Goal: Check status: Check status

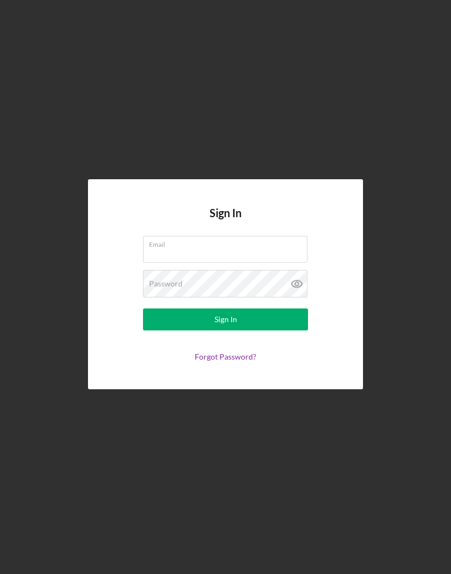
scroll to position [46, 0]
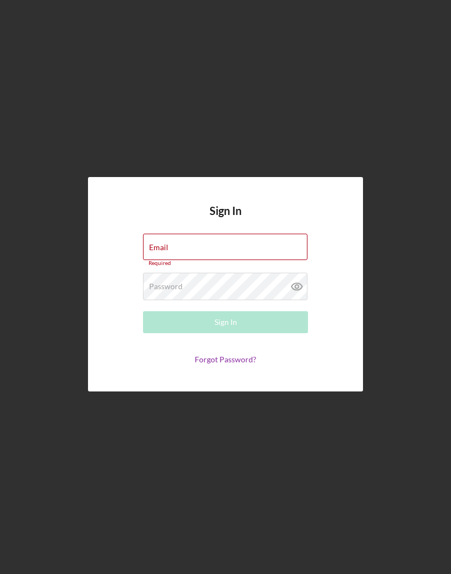
type input "[EMAIL_ADDRESS][DOMAIN_NAME]"
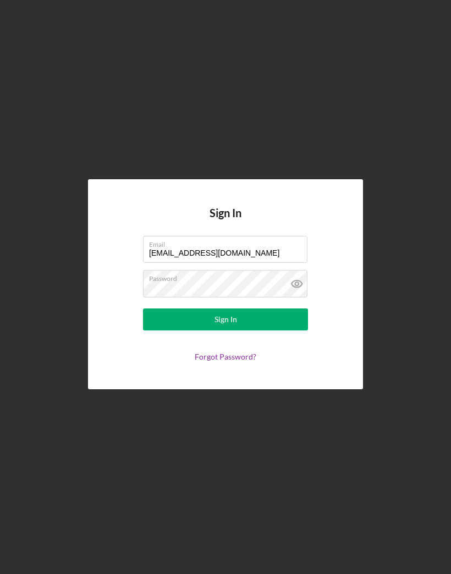
click at [257, 308] on button "Sign In" at bounding box center [225, 319] width 165 height 22
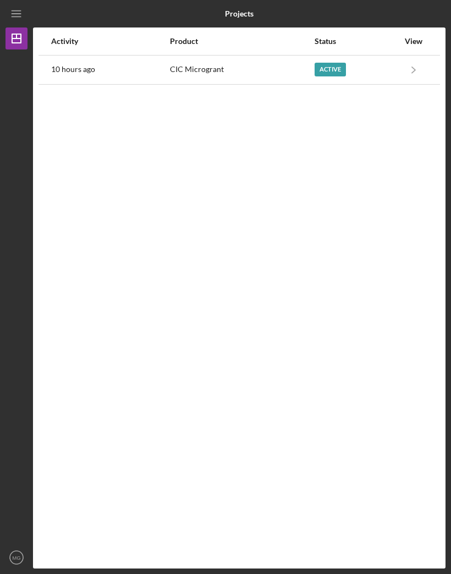
click at [396, 56] on div "Active" at bounding box center [356, 69] width 84 height 27
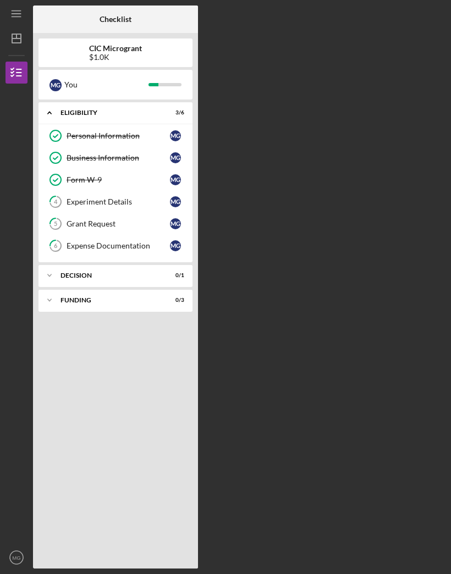
click at [54, 102] on icon "Icon/Expander" at bounding box center [49, 113] width 22 height 22
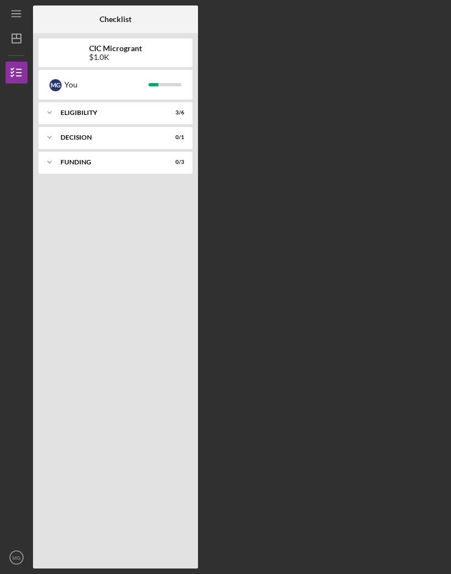
click at [62, 159] on div "FUNDING" at bounding box center [108, 162] width 96 height 7
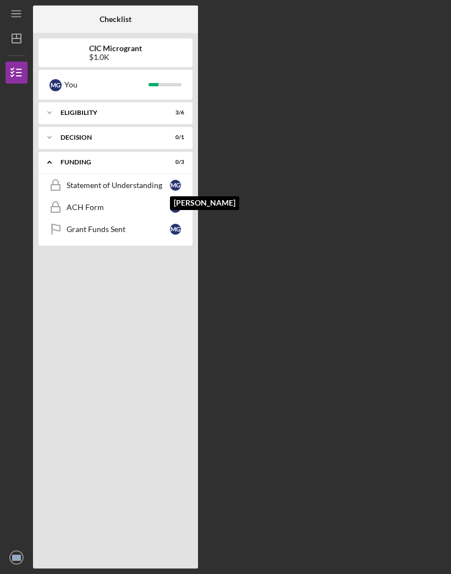
click at [179, 180] on div "M G" at bounding box center [175, 185] width 11 height 11
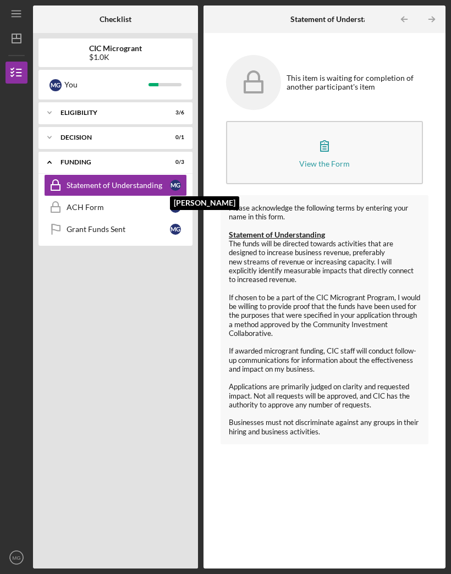
scroll to position [38, 0]
click at [119, 203] on div "ACH Form" at bounding box center [118, 207] width 103 height 9
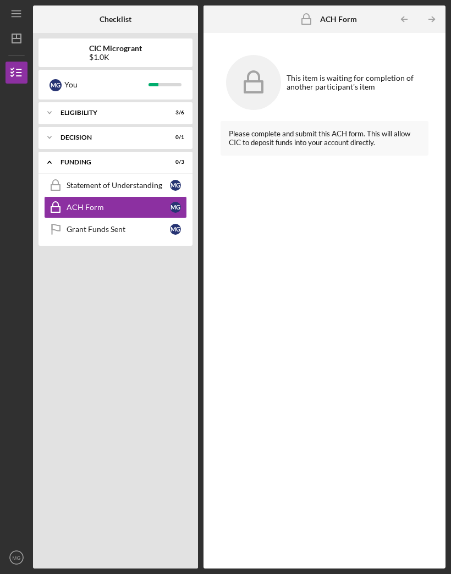
click at [110, 225] on div "Grant Funds Sent" at bounding box center [118, 229] width 103 height 9
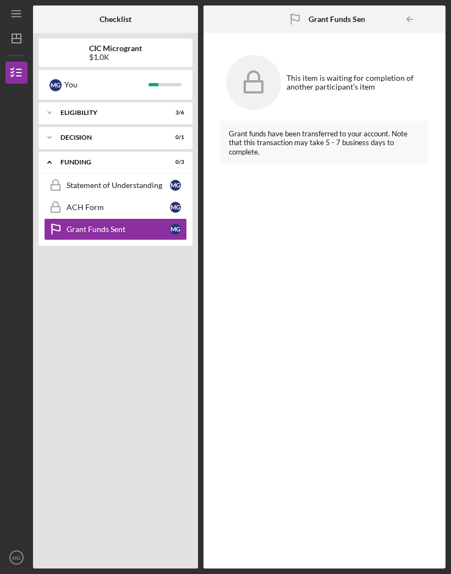
click at [52, 151] on icon "Icon/Expander" at bounding box center [49, 162] width 22 height 22
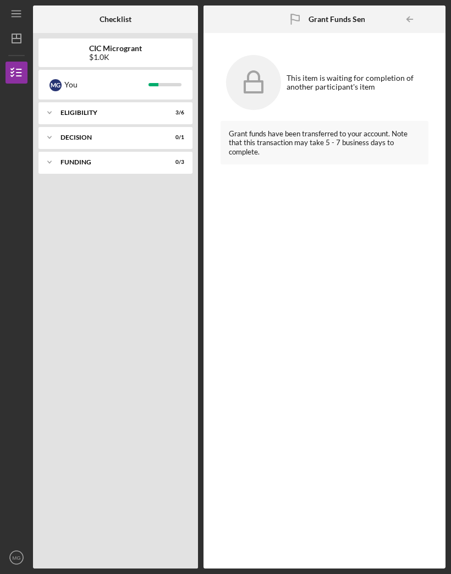
click at [54, 126] on icon "Icon/Expander" at bounding box center [49, 137] width 22 height 22
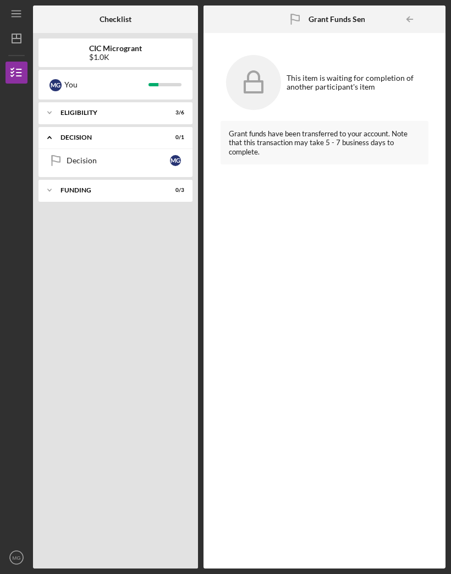
click at [128, 156] on div "Decision" at bounding box center [118, 160] width 103 height 9
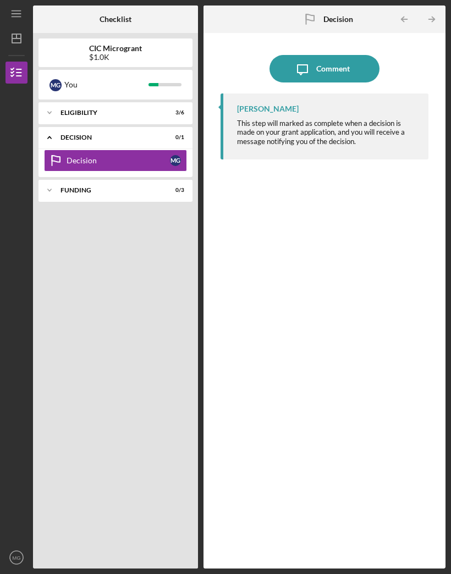
click at [61, 134] on div "Decision" at bounding box center [108, 137] width 96 height 7
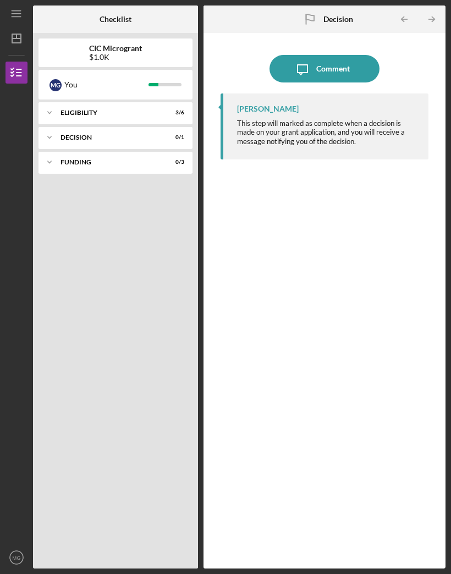
click at [54, 102] on icon "Icon/Expander" at bounding box center [49, 113] width 22 height 22
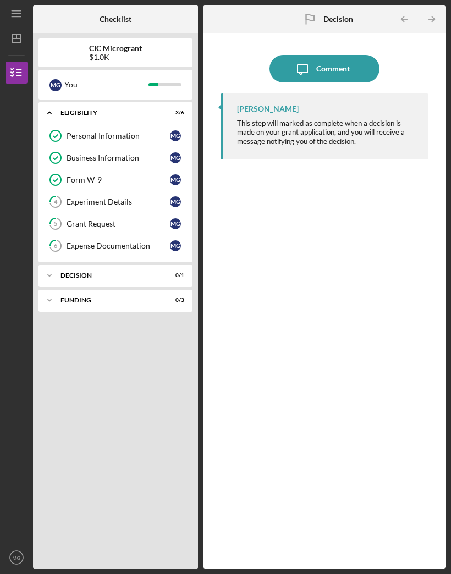
click at [118, 241] on div "Expense Documentation" at bounding box center [118, 245] width 103 height 9
